Goal: Task Accomplishment & Management: Use online tool/utility

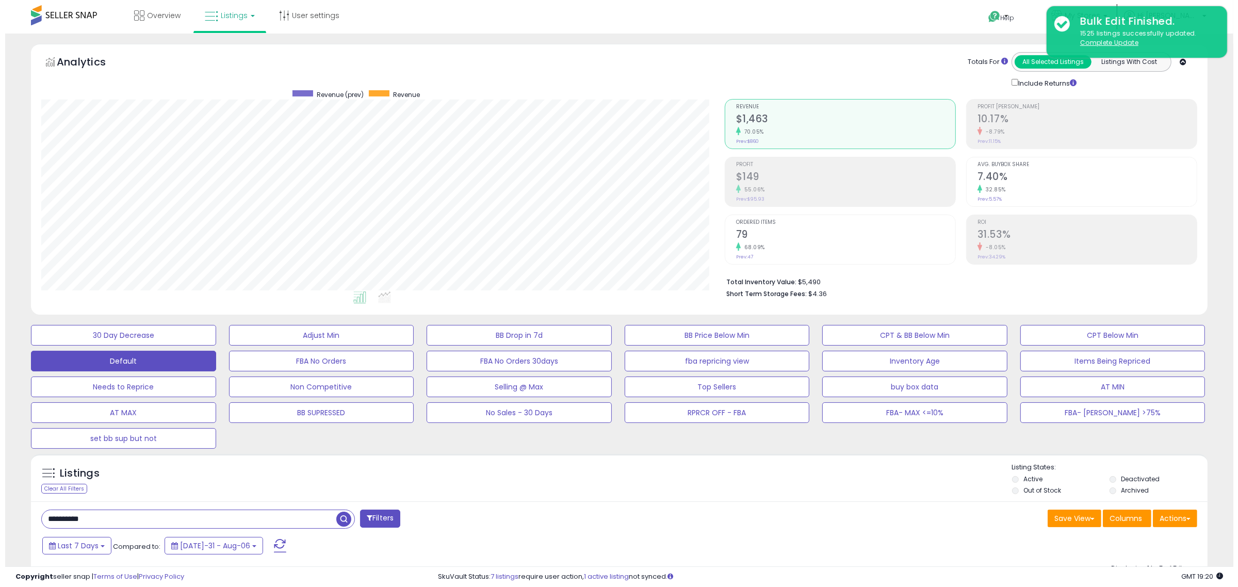
scroll to position [212, 684]
click at [131, 523] on input "**********" at bounding box center [184, 519] width 295 height 18
paste input "text"
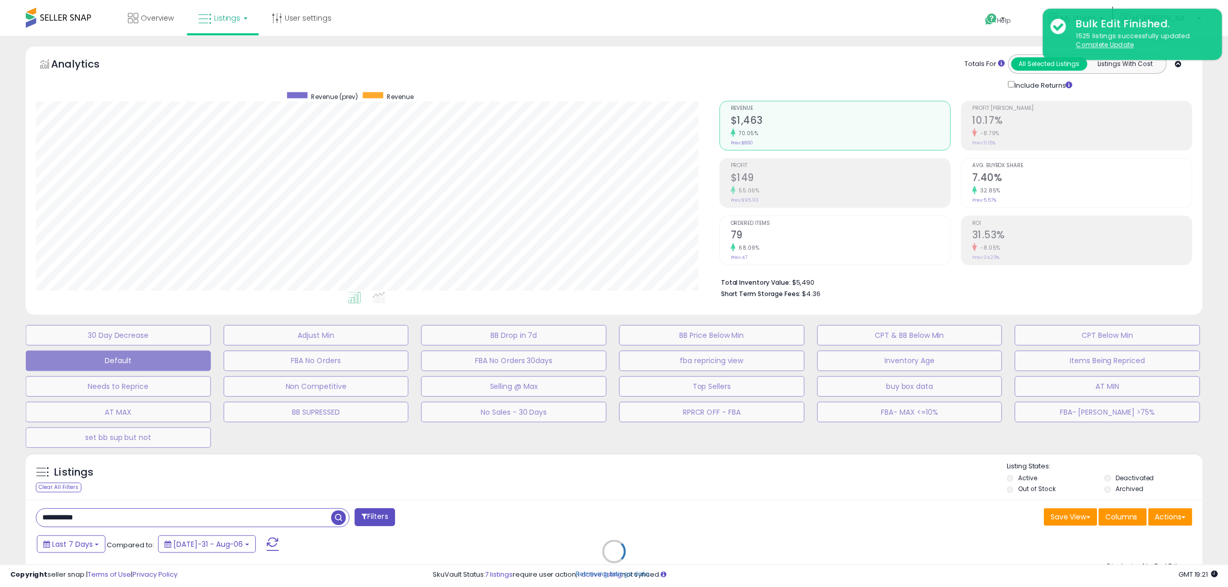
scroll to position [212, 689]
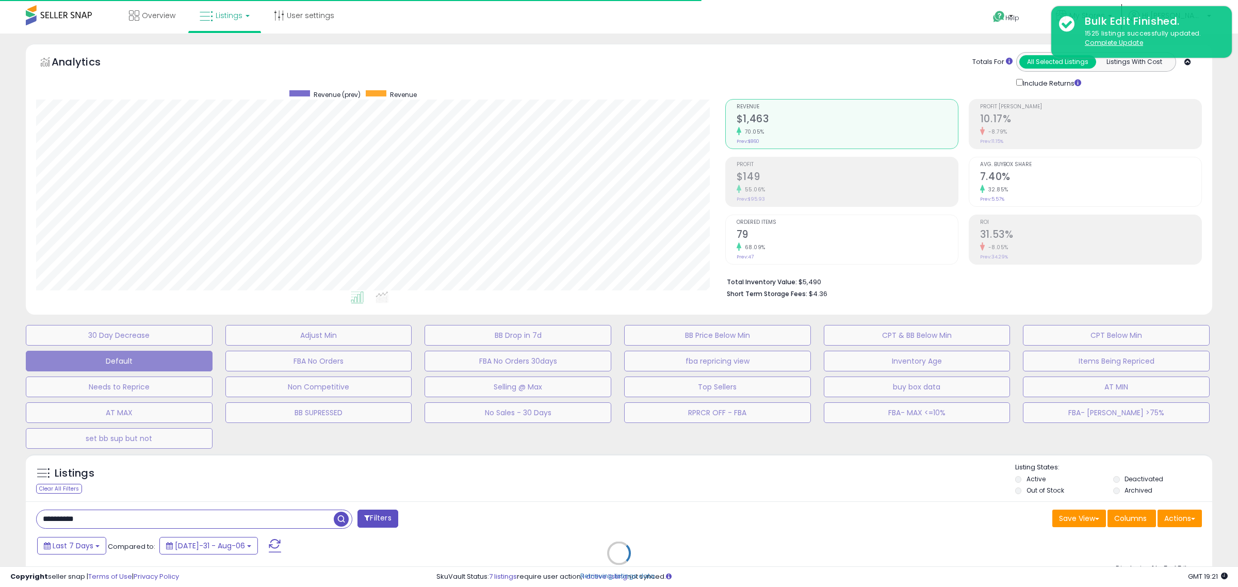
type input "**********"
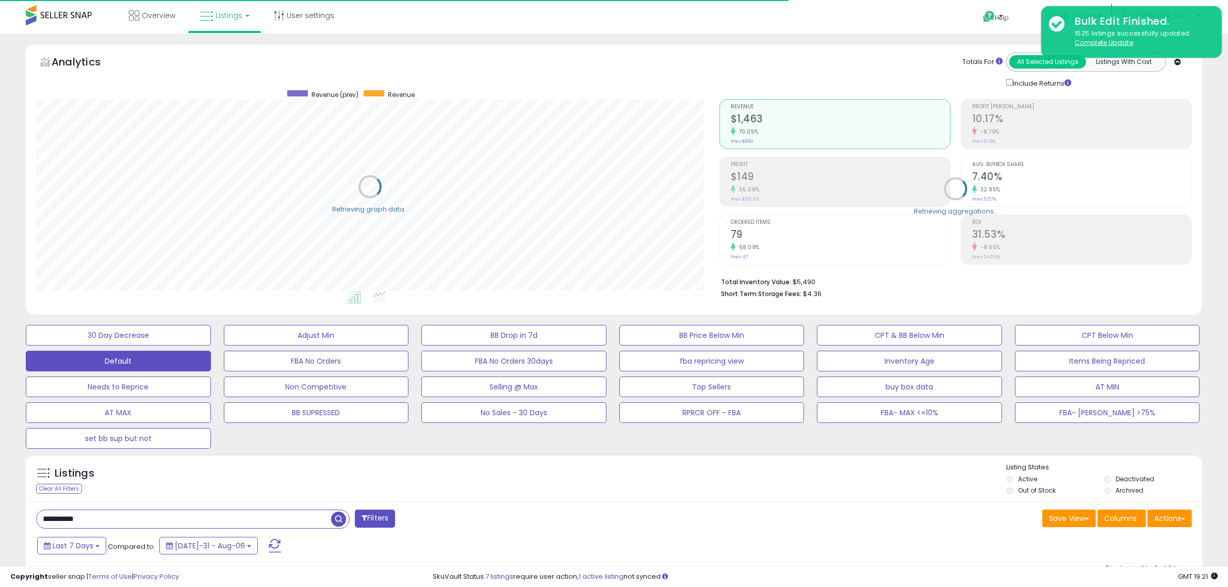
scroll to position [515746, 515274]
click at [223, 11] on span "Listings" at bounding box center [229, 15] width 27 height 10
click at [224, 87] on icon at bounding box center [234, 90] width 54 height 15
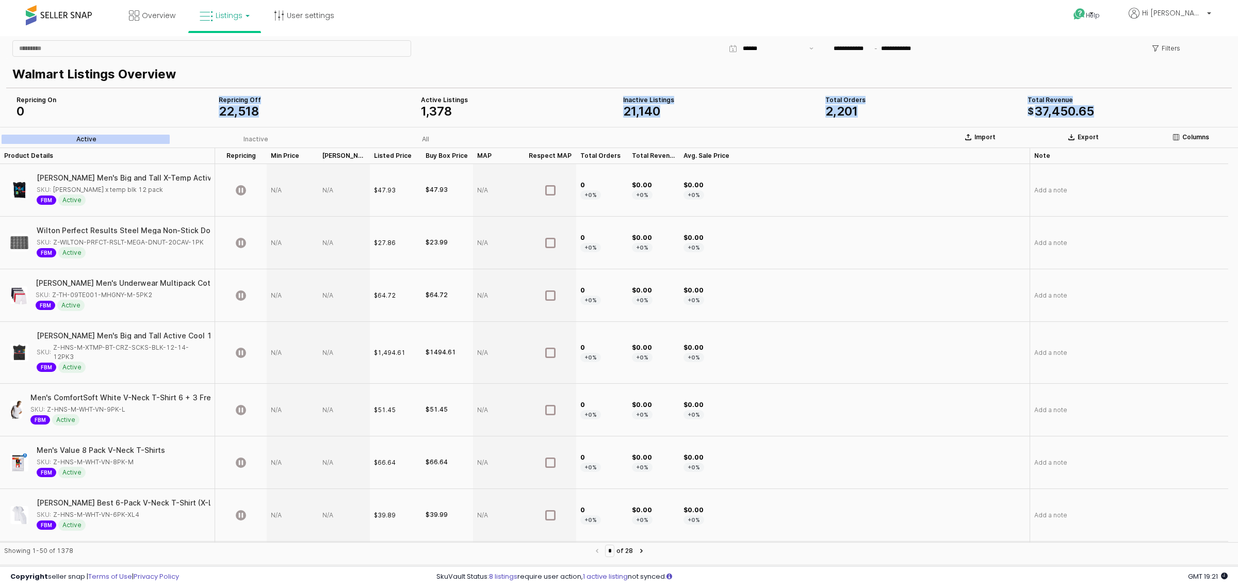
drag, startPoint x: 244, startPoint y: 104, endPoint x: 264, endPoint y: 104, distance: 19.6
click at [264, 104] on div "Repricing On 0 Total Revenue $ 37 , 450 . 65 Inactive Listings 21 , 140 Total O…" at bounding box center [619, 106] width 1214 height 25
click at [660, 115] on span "140" at bounding box center [650, 111] width 22 height 15
drag, startPoint x: 837, startPoint y: 103, endPoint x: 849, endPoint y: 103, distance: 11.9
click at [849, 103] on div "Total Orders 2 , 201" at bounding box center [923, 106] width 194 height 21
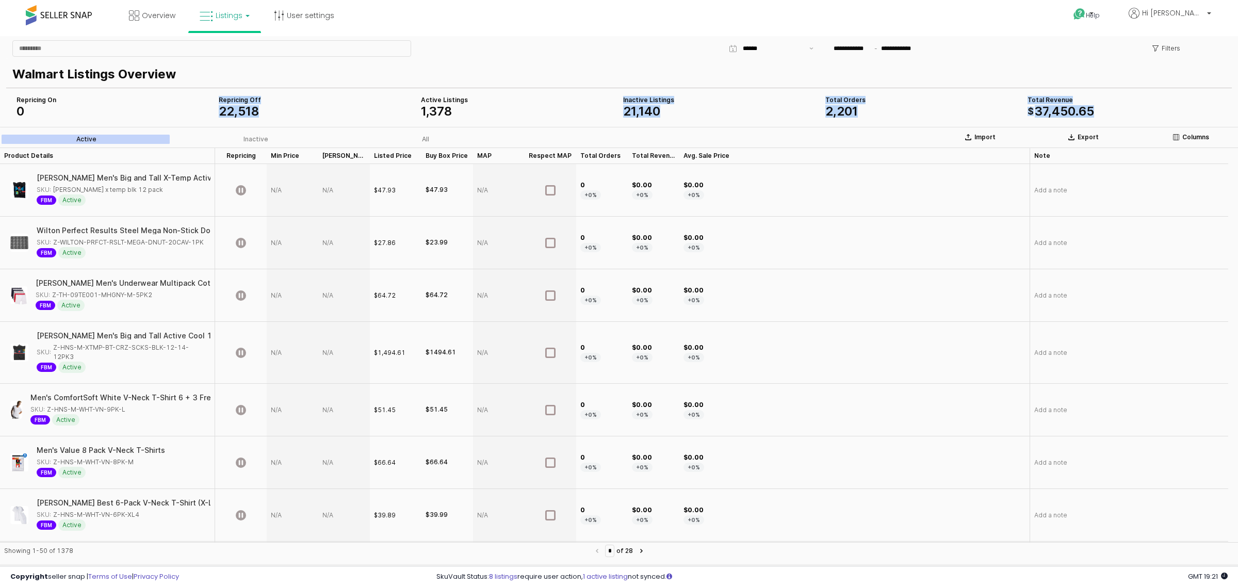
drag, startPoint x: 262, startPoint y: 114, endPoint x: 300, endPoint y: 114, distance: 38.2
click at [300, 114] on div "Repricing On 0 Total Revenue $ 37 , 450 . 65 Inactive Listings 21 , 140 Total O…" at bounding box center [619, 106] width 1214 height 25
click at [300, 114] on div "22 , 518" at bounding box center [316, 111] width 194 height 12
click at [265, 140] on div "Inactive" at bounding box center [256, 139] width 25 height 7
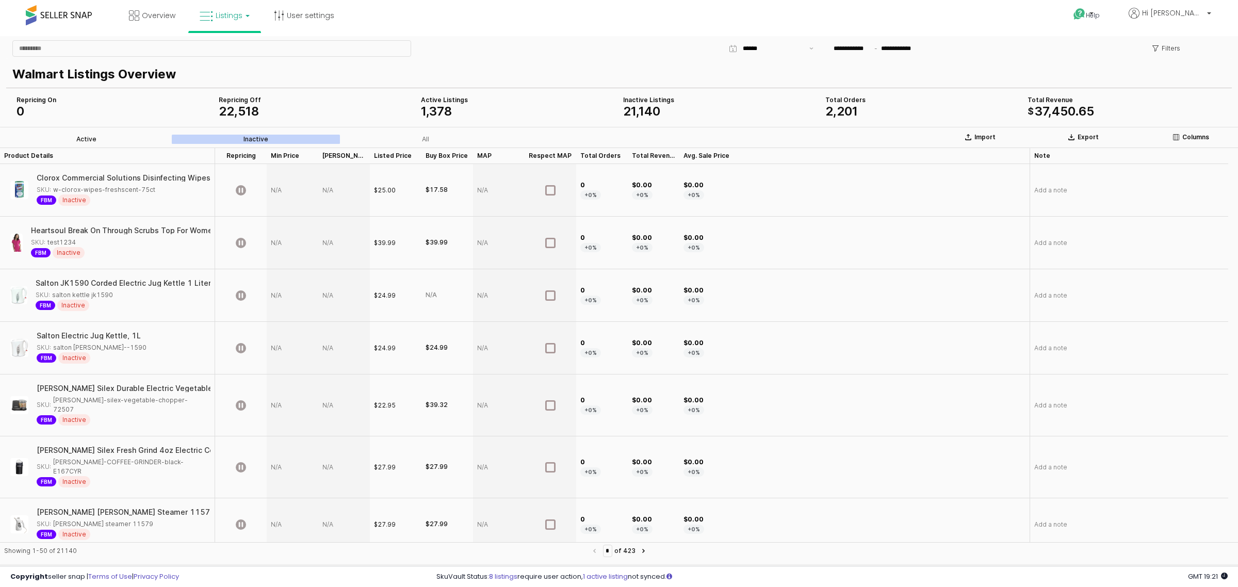
click at [144, 141] on label "Active" at bounding box center [87, 139] width 170 height 9
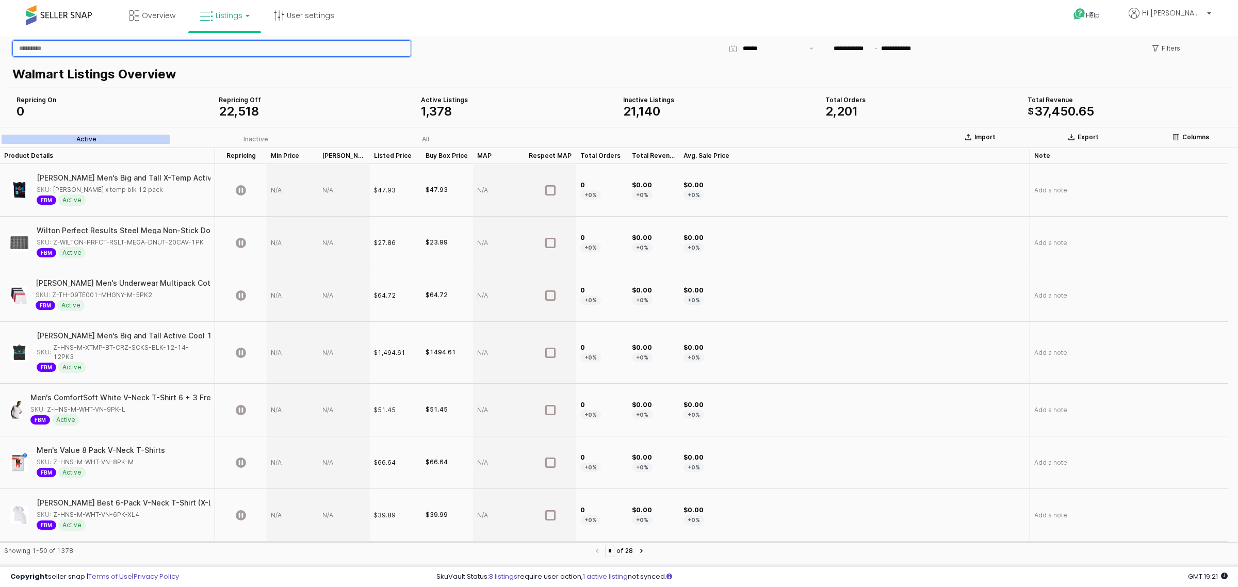
click at [170, 47] on input "App Frame" at bounding box center [212, 48] width 398 height 15
paste input "**********"
type input "**********"
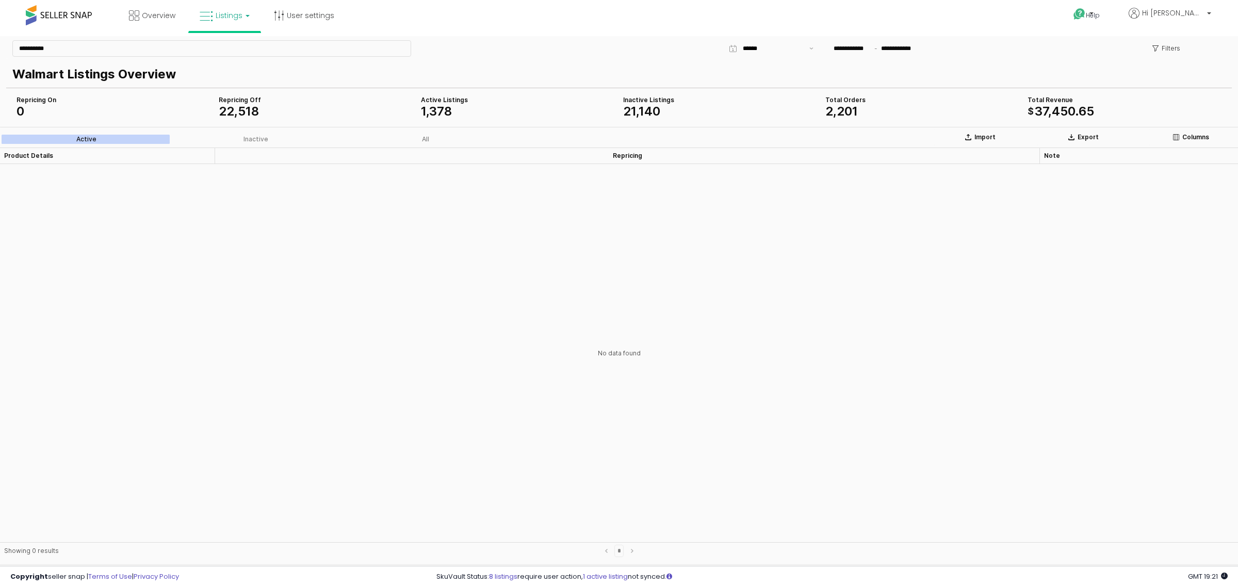
click at [236, 21] on link "Listings" at bounding box center [225, 15] width 66 height 31
click at [244, 54] on icon at bounding box center [232, 50] width 45 height 13
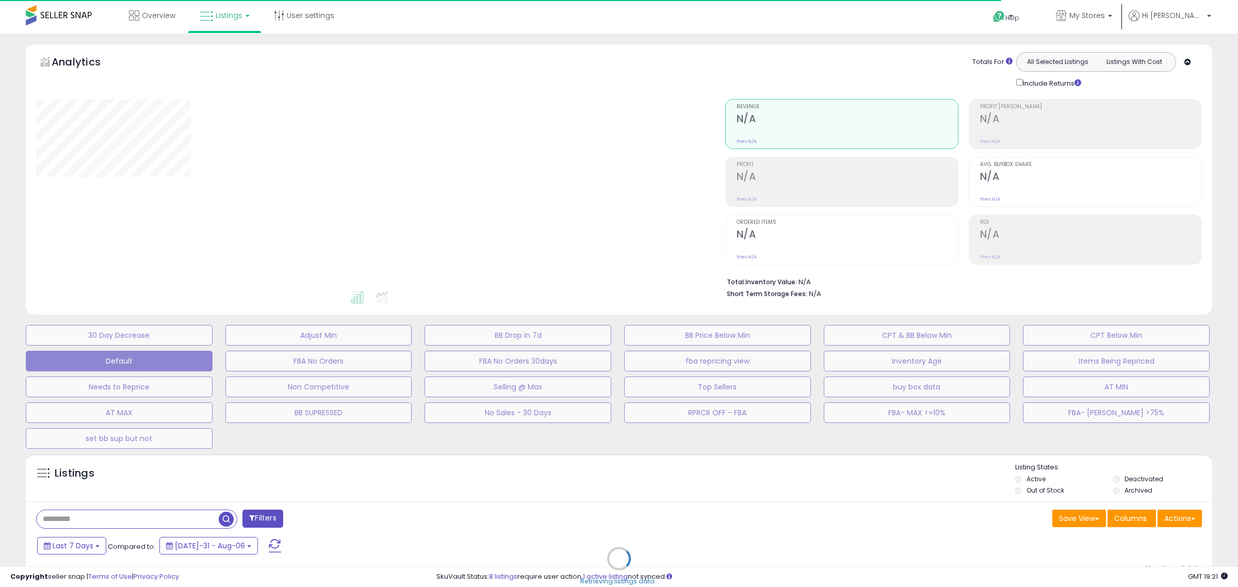
type input "**********"
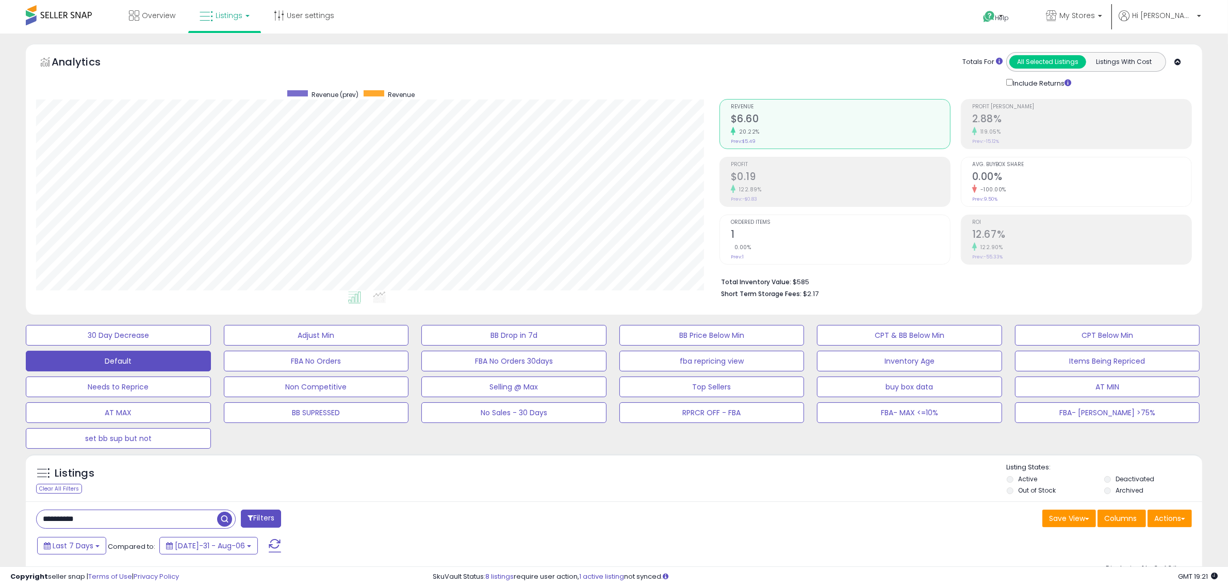
scroll to position [212, 684]
click at [233, 17] on span "Listings" at bounding box center [229, 15] width 27 height 10
click at [223, 83] on icon at bounding box center [234, 90] width 54 height 15
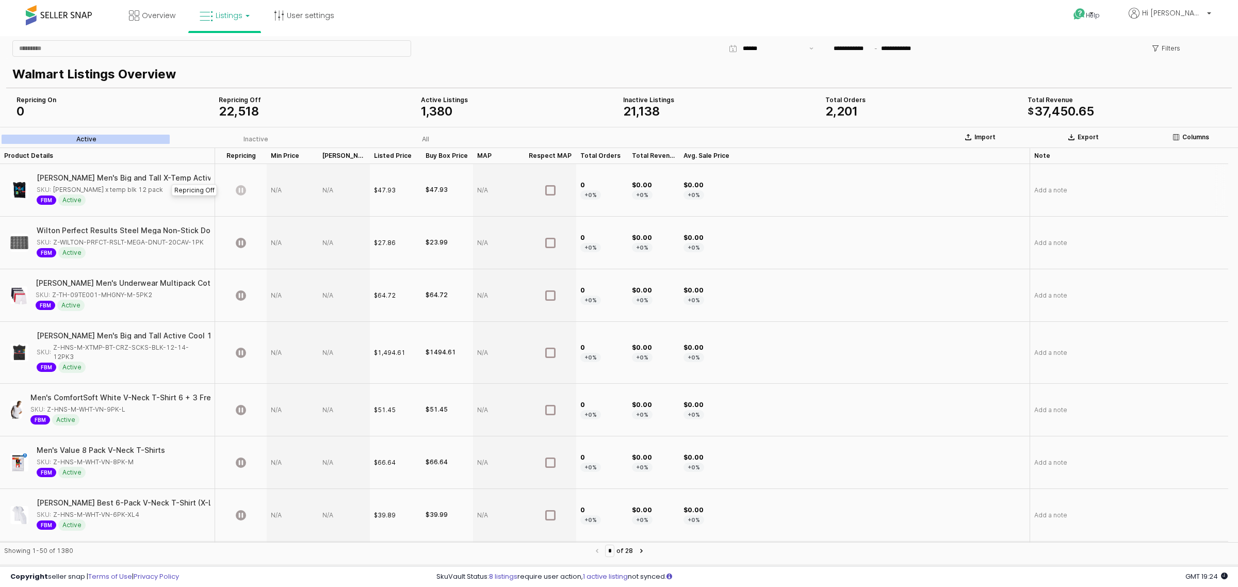
click at [243, 191] on icon "App Frame" at bounding box center [241, 190] width 10 height 10
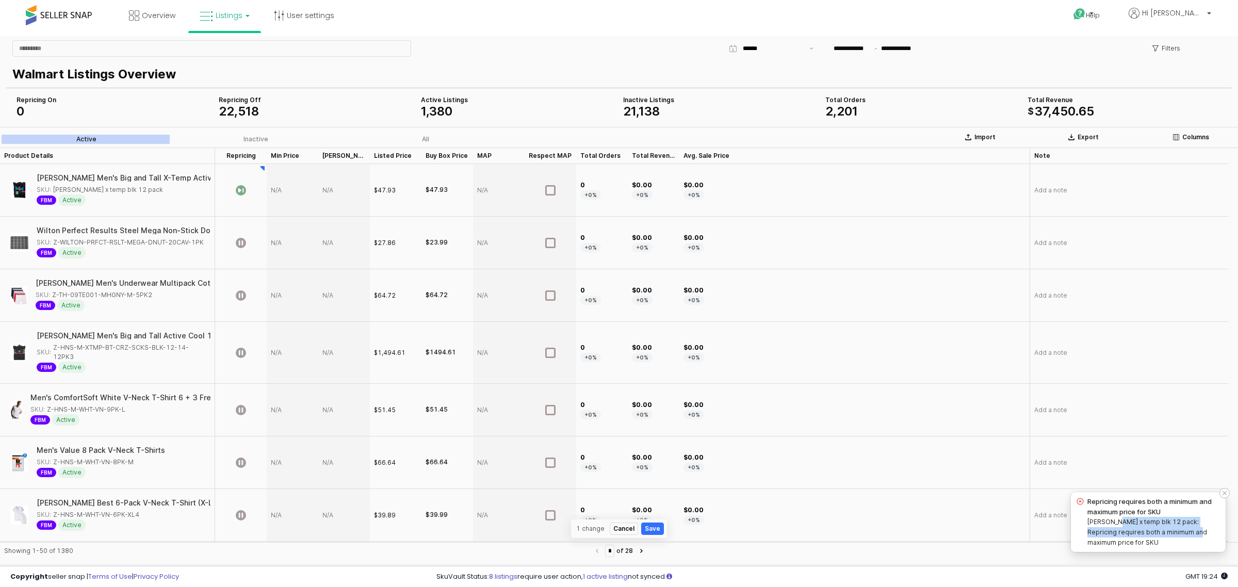
drag, startPoint x: 1116, startPoint y: 527, endPoint x: 1172, endPoint y: 540, distance: 57.7
click at [1172, 540] on div "hanes x temp blk 12 pack: Repricing requires both a minimum and maximum price f…" at bounding box center [1155, 532] width 134 height 31
click at [245, 192] on icon "App Frame" at bounding box center [241, 190] width 10 height 10
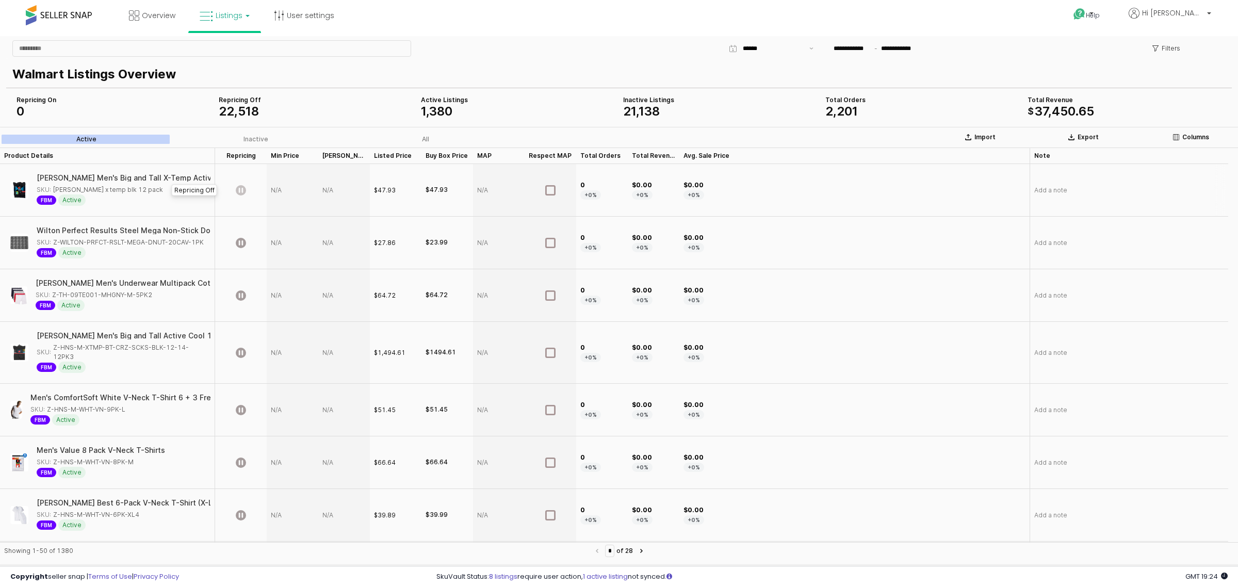
click at [237, 189] on icon "App Frame" at bounding box center [241, 190] width 10 height 10
click at [244, 199] on div "App Frame" at bounding box center [241, 190] width 52 height 53
click at [1086, 11] on icon at bounding box center [1079, 14] width 13 height 13
click at [654, 50] on div "**********" at bounding box center [619, 48] width 1222 height 21
